Goal: Check status: Check status

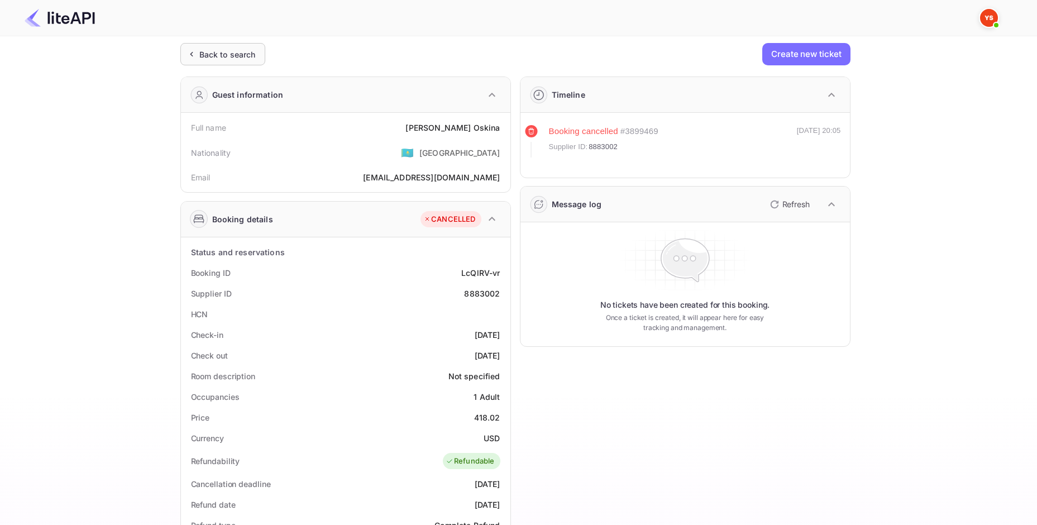
click at [210, 60] on div "Back to search" at bounding box center [222, 54] width 85 height 22
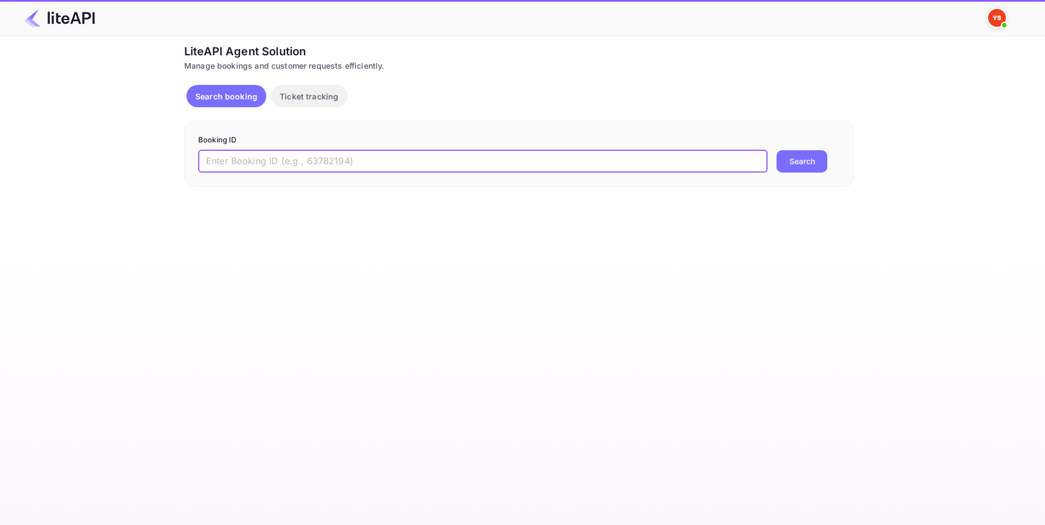
click at [339, 154] on input "text" at bounding box center [483, 161] width 570 height 22
paste input "8898786"
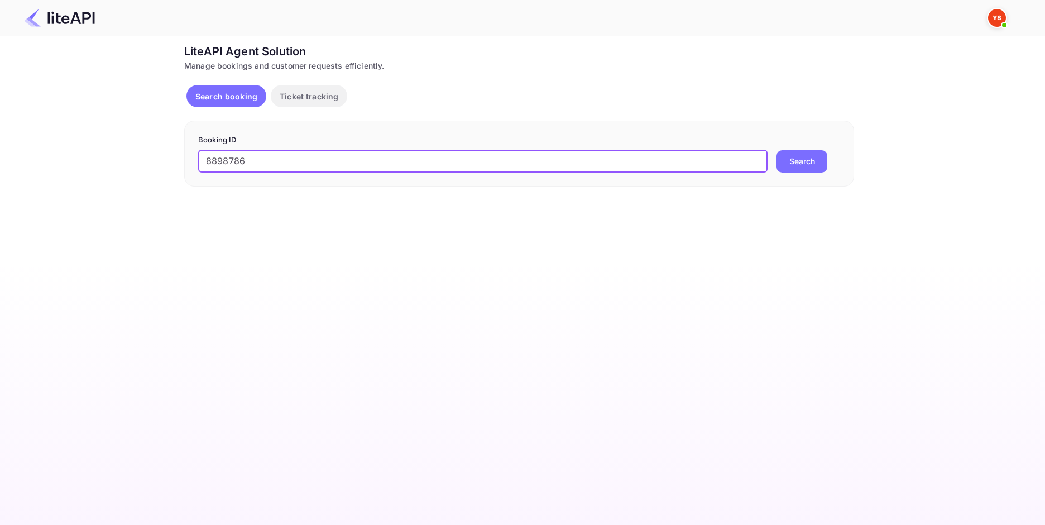
type input "8898786"
click at [797, 161] on button "Search" at bounding box center [802, 161] width 51 height 22
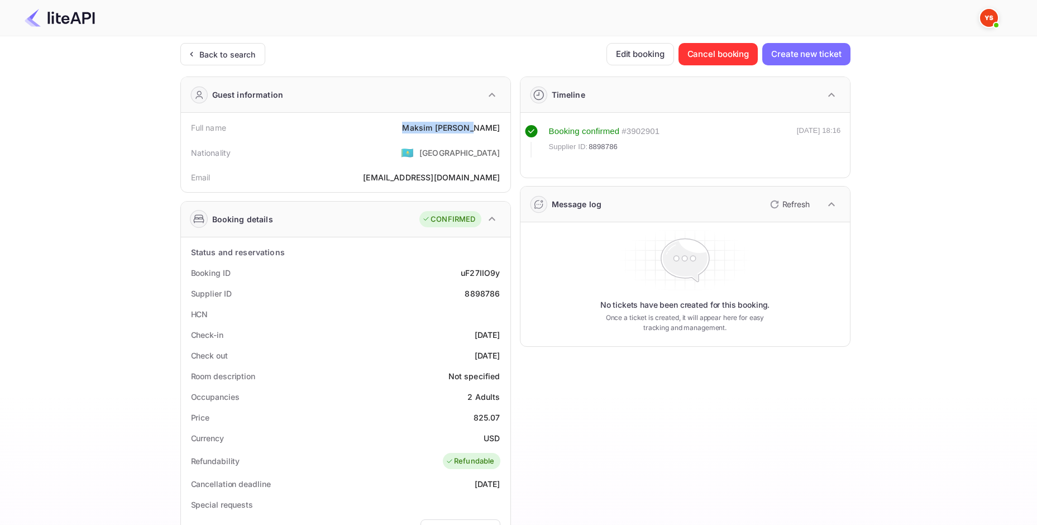
drag, startPoint x: 439, startPoint y: 124, endPoint x: 504, endPoint y: 126, distance: 64.8
click at [504, 126] on div "Full name [PERSON_NAME]" at bounding box center [345, 127] width 321 height 21
copy div "[PERSON_NAME]"
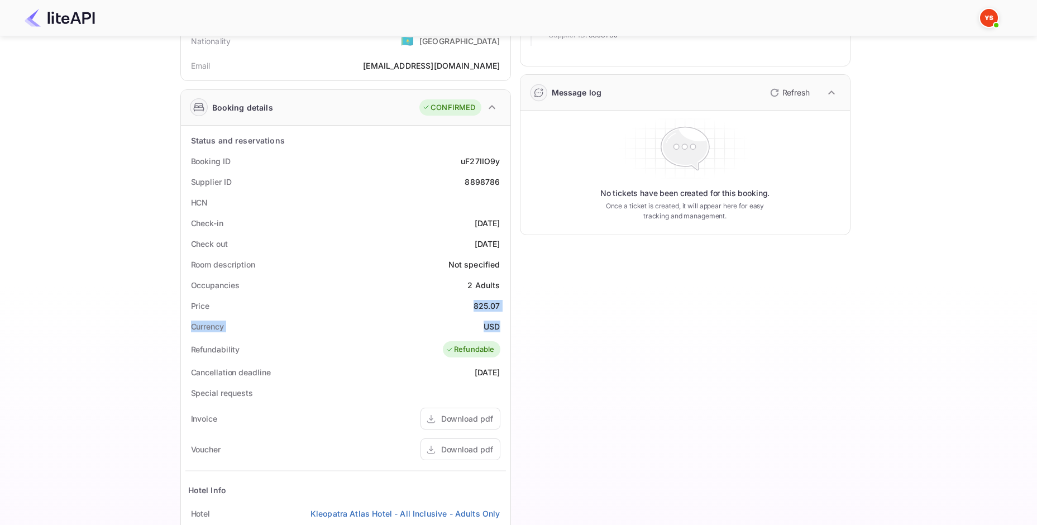
drag, startPoint x: 474, startPoint y: 307, endPoint x: 498, endPoint y: 322, distance: 28.4
click at [498, 322] on div "Status and reservations Booking ID uF27IIO9y Supplier ID 8898786 HCN Check-in […" at bounding box center [345, 402] width 321 height 544
copy div "825.07 Currency USD"
